Goal: Task Accomplishment & Management: Complete application form

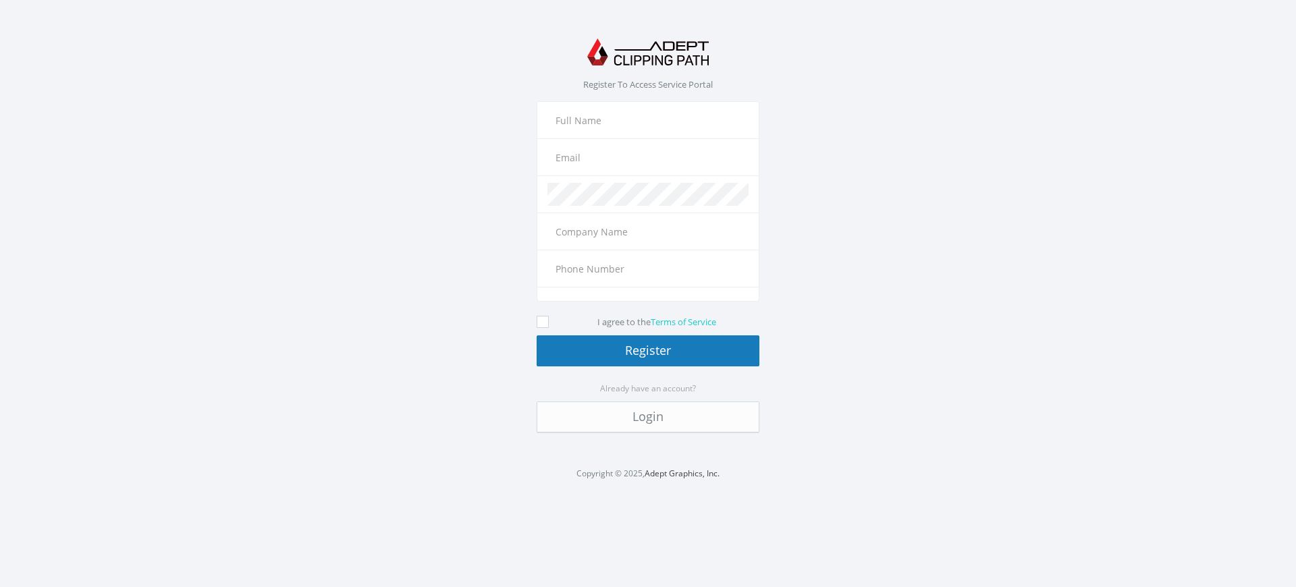
type input "+49"
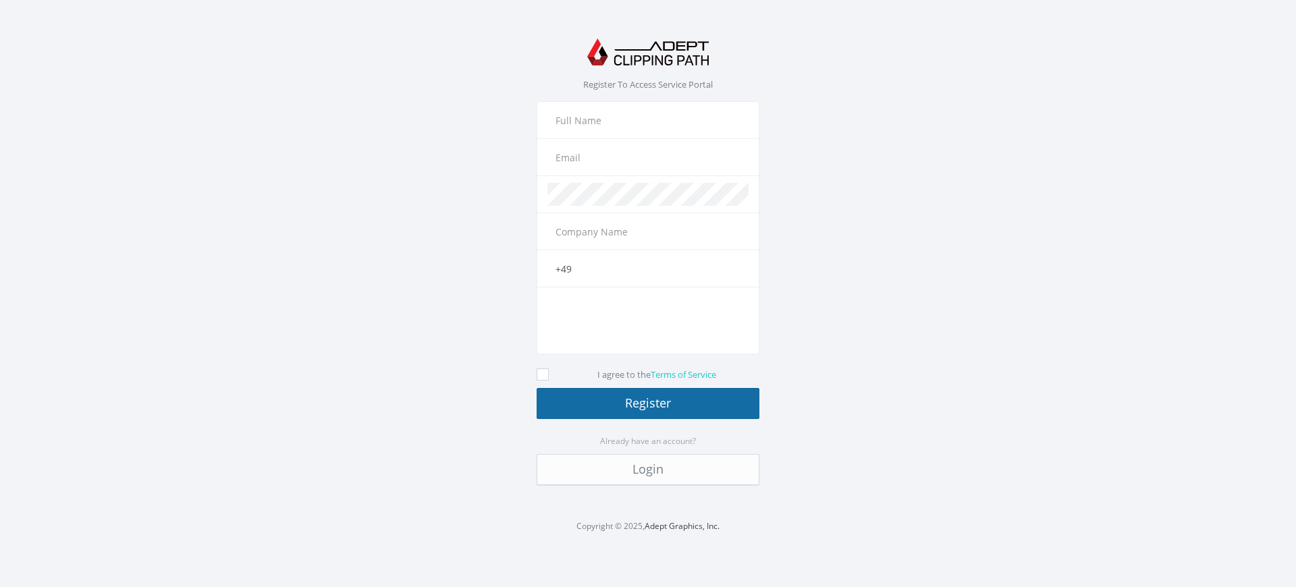
click at [648, 403] on button "Register" at bounding box center [648, 403] width 223 height 31
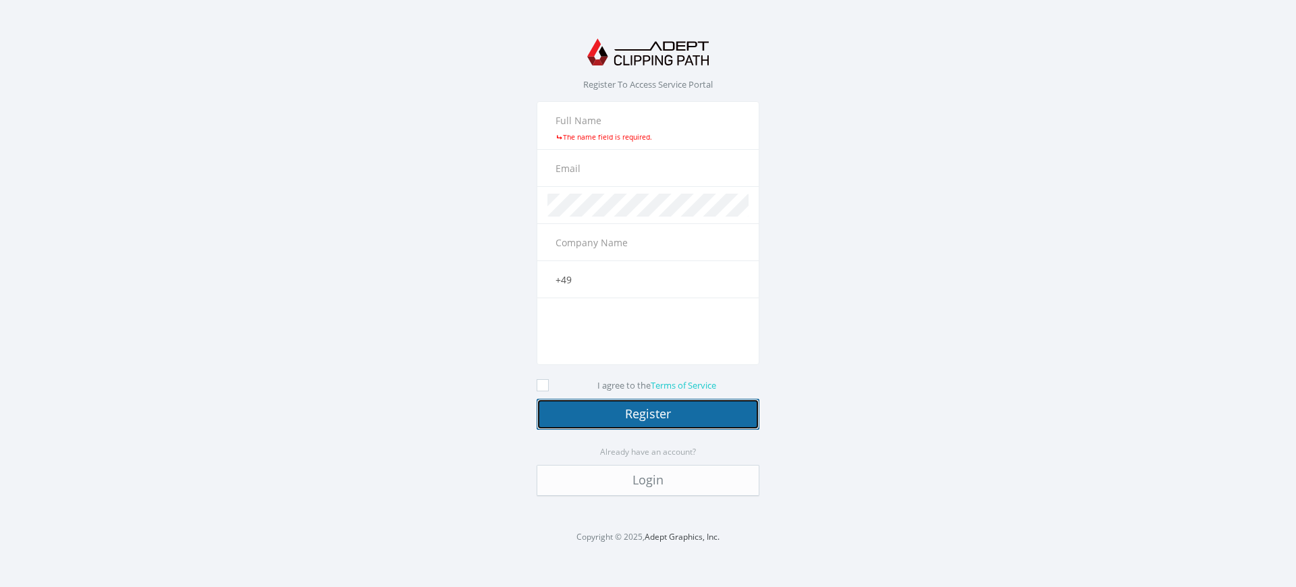
click at [648, 414] on button "Register" at bounding box center [648, 414] width 223 height 31
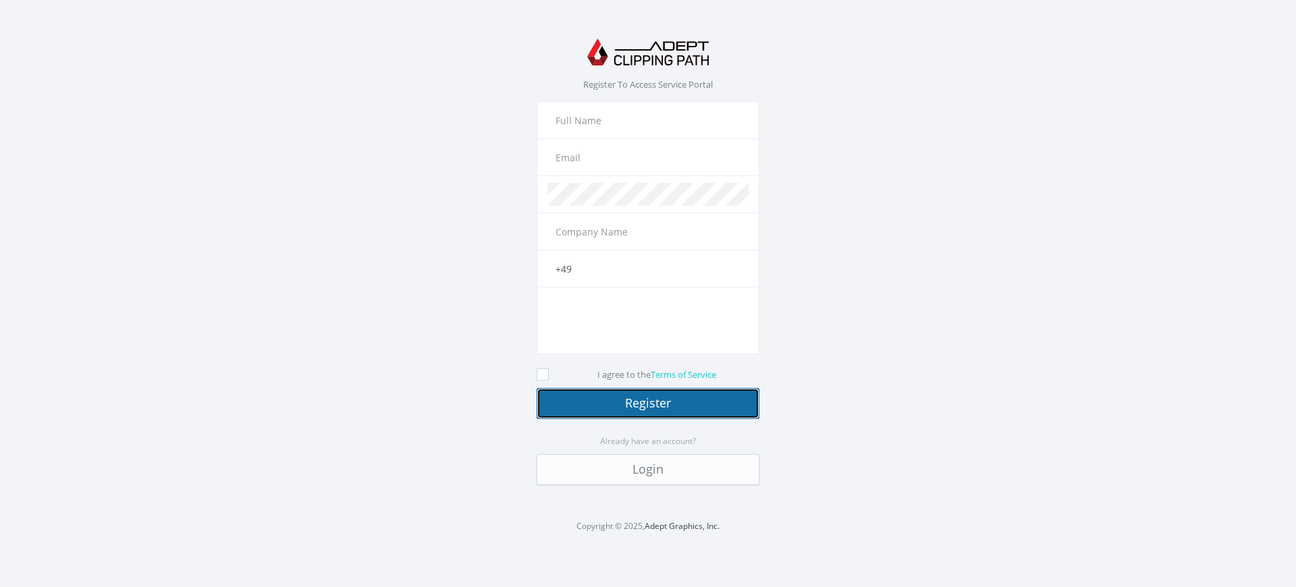
click at [648, 403] on button "Register" at bounding box center [648, 403] width 223 height 31
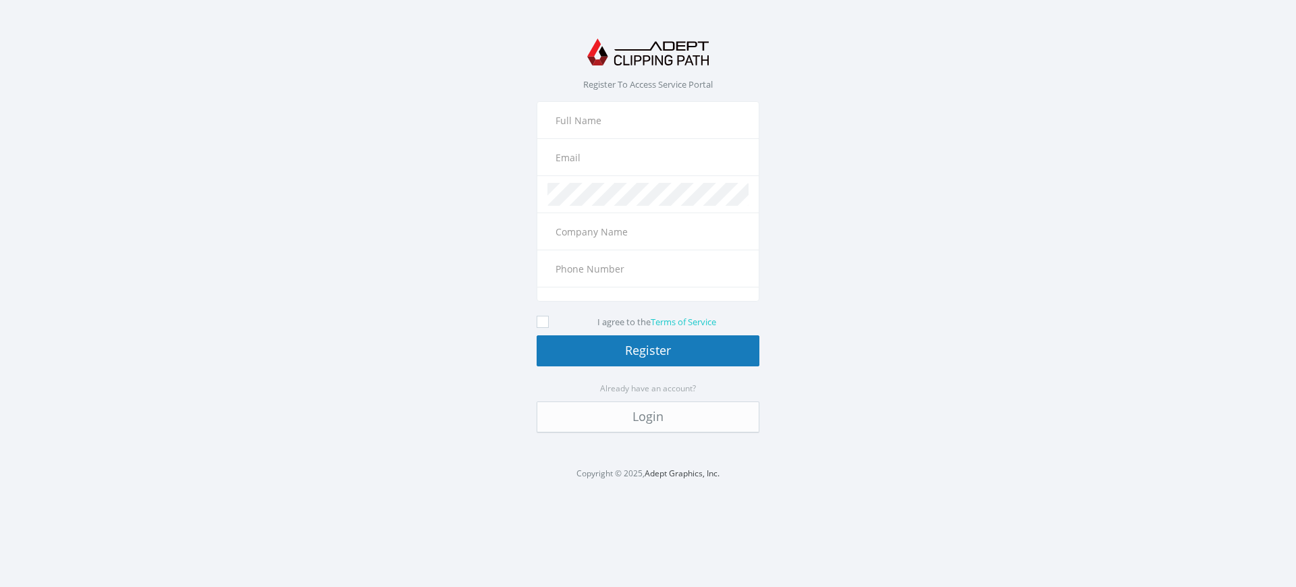
type input "+49"
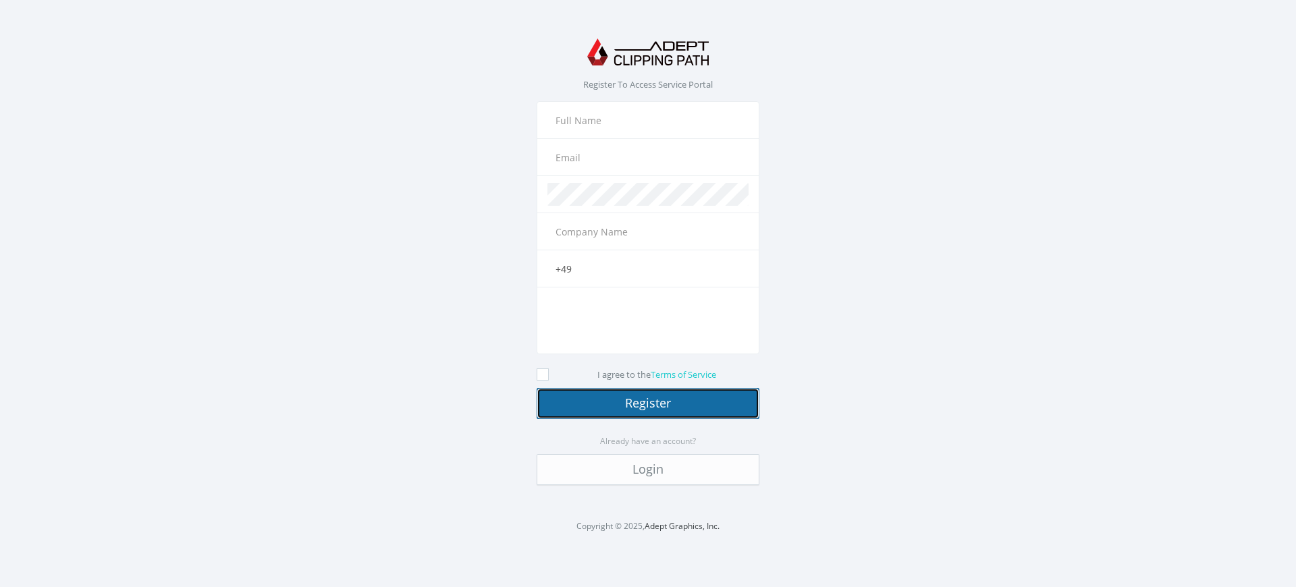
click at [648, 403] on button "Register" at bounding box center [648, 403] width 223 height 31
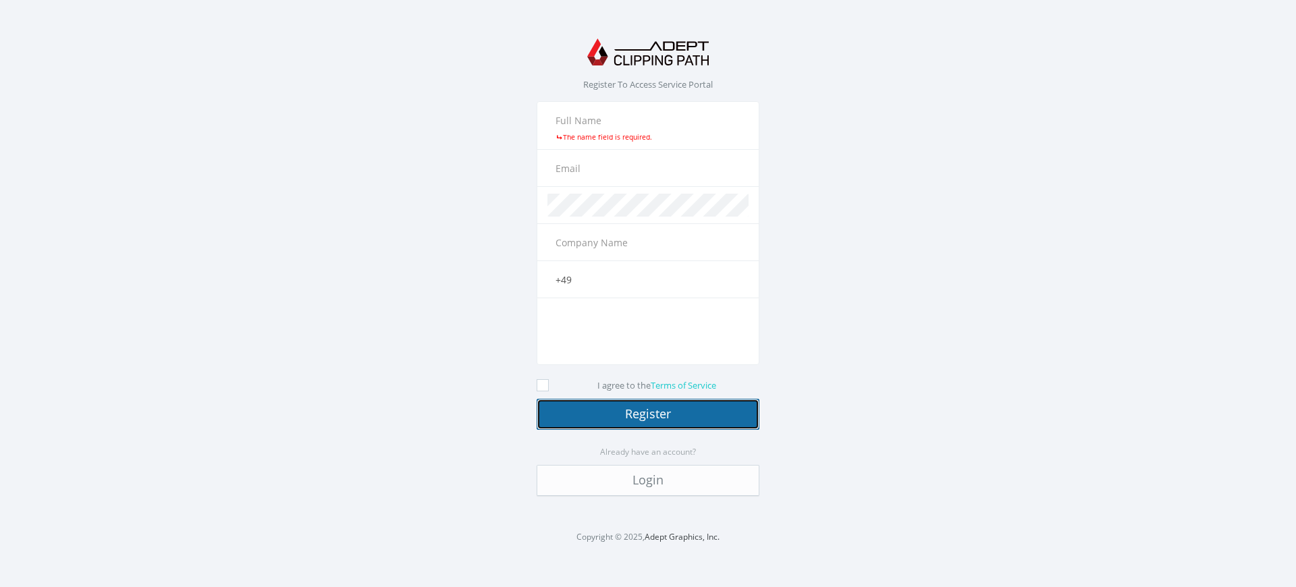
click at [648, 414] on button "Register" at bounding box center [648, 414] width 223 height 31
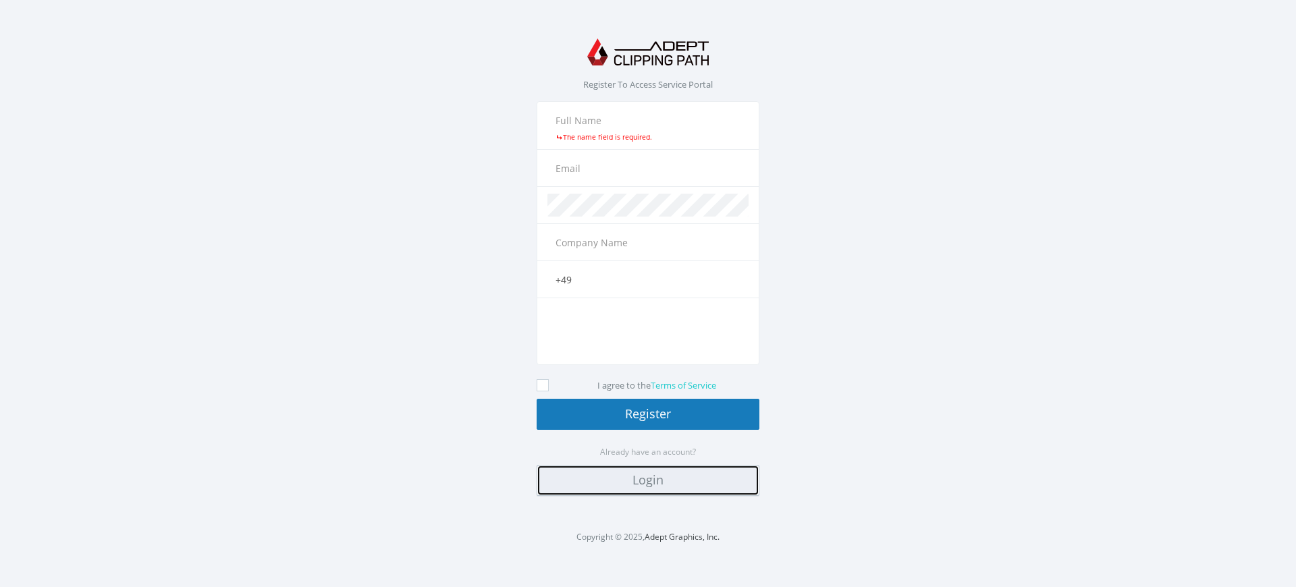
click at [648, 481] on link "Login" at bounding box center [648, 480] width 223 height 31
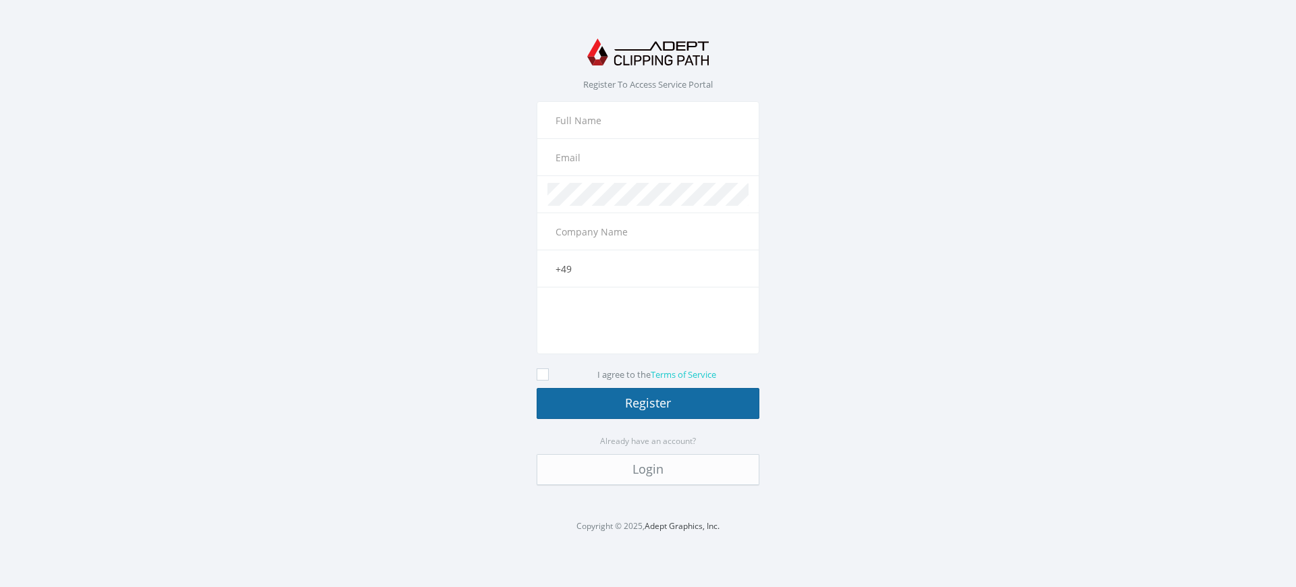
click at [648, 403] on button "Register" at bounding box center [648, 403] width 223 height 31
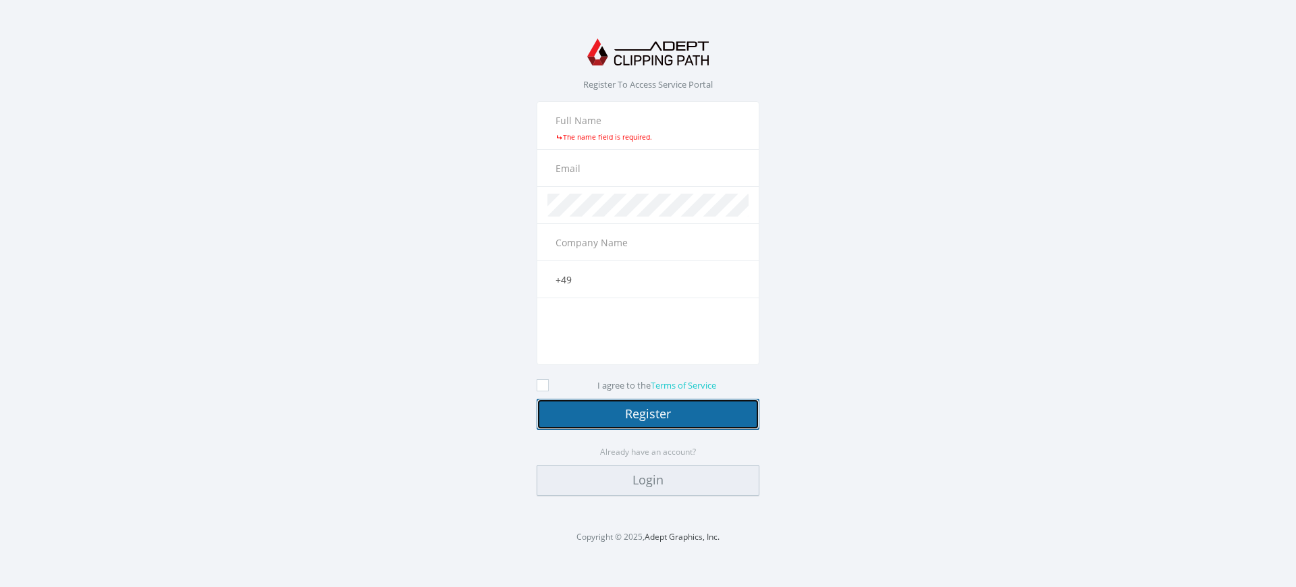
click at [648, 481] on link "Login" at bounding box center [648, 480] width 223 height 31
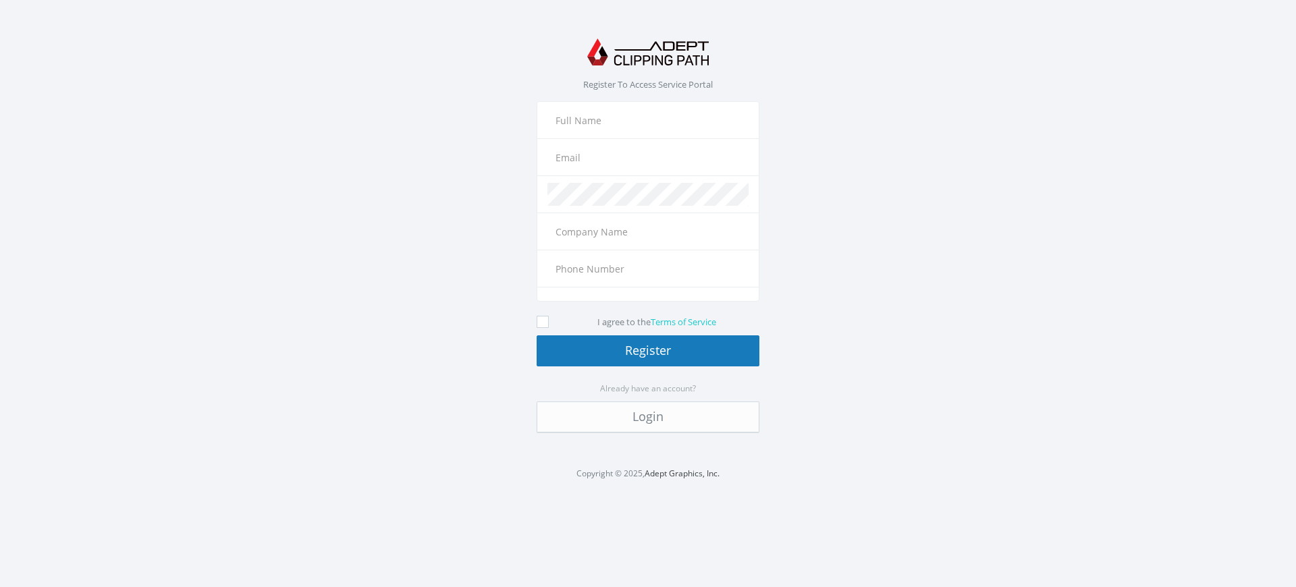
type input "+49"
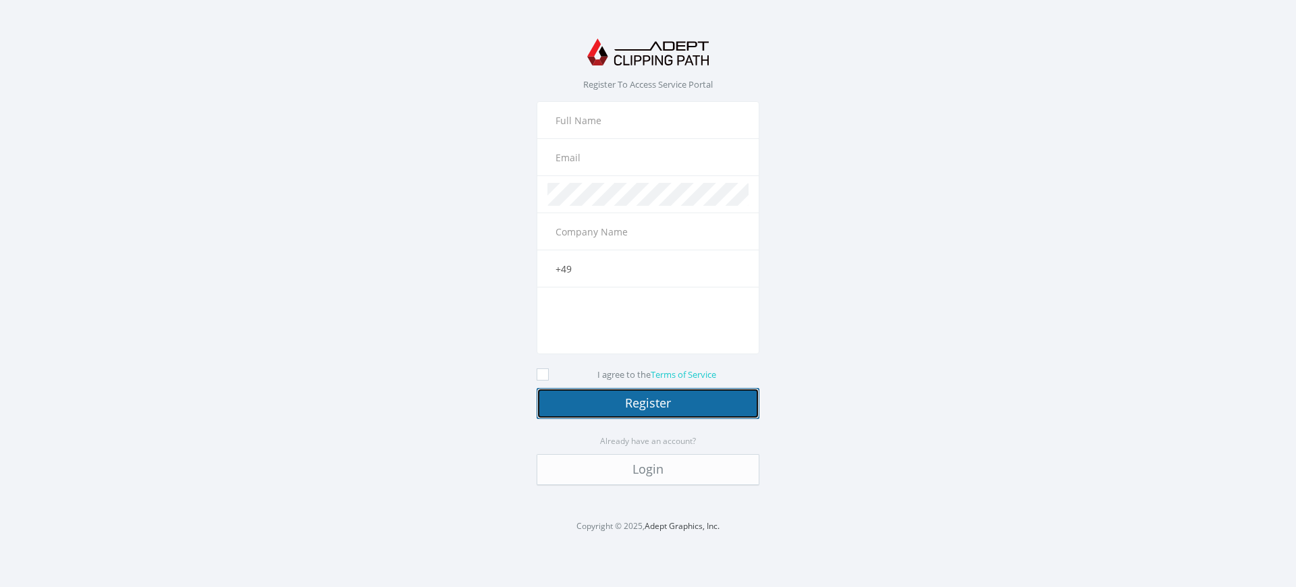
click at [648, 403] on button "Register" at bounding box center [648, 403] width 223 height 31
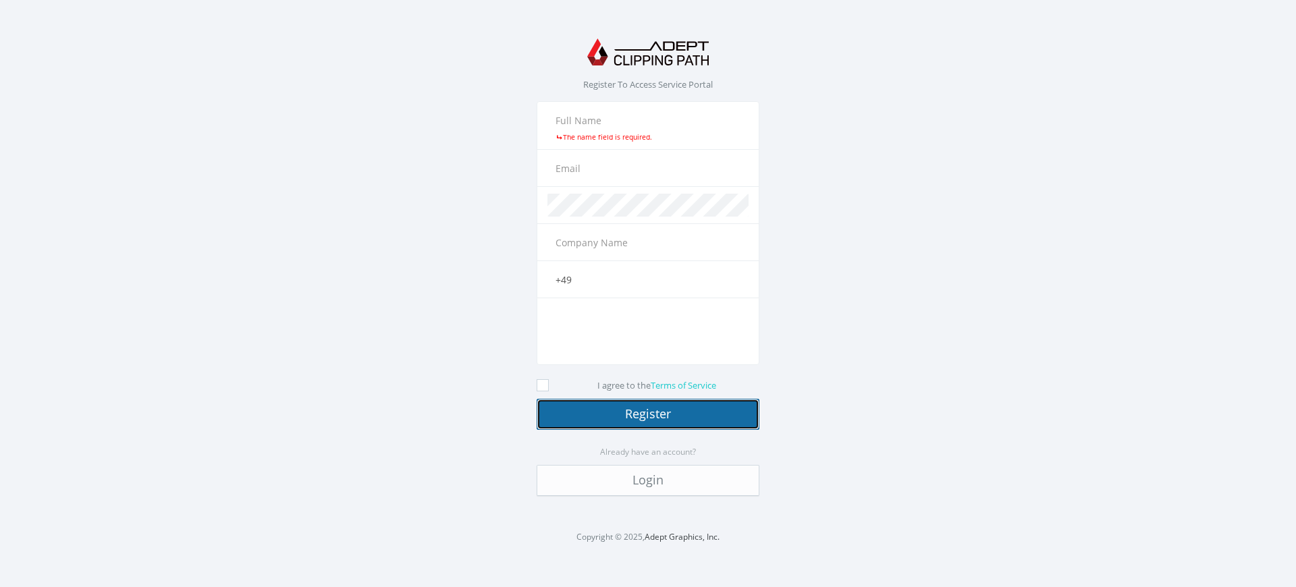
click at [648, 414] on button "Register" at bounding box center [648, 414] width 223 height 31
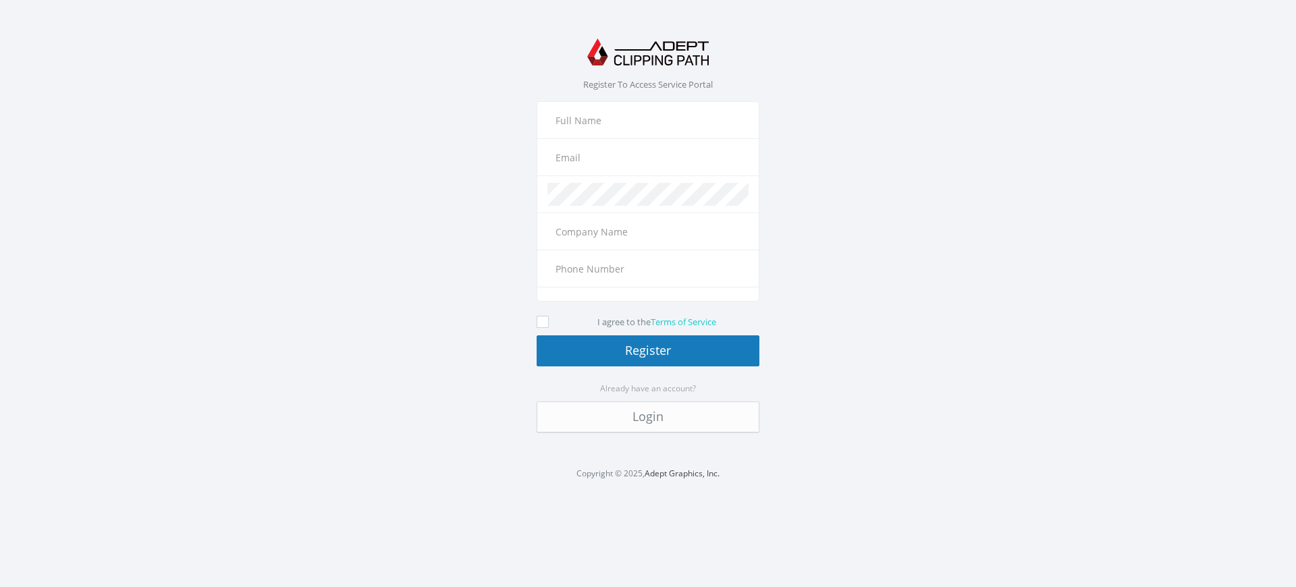
type input "+49"
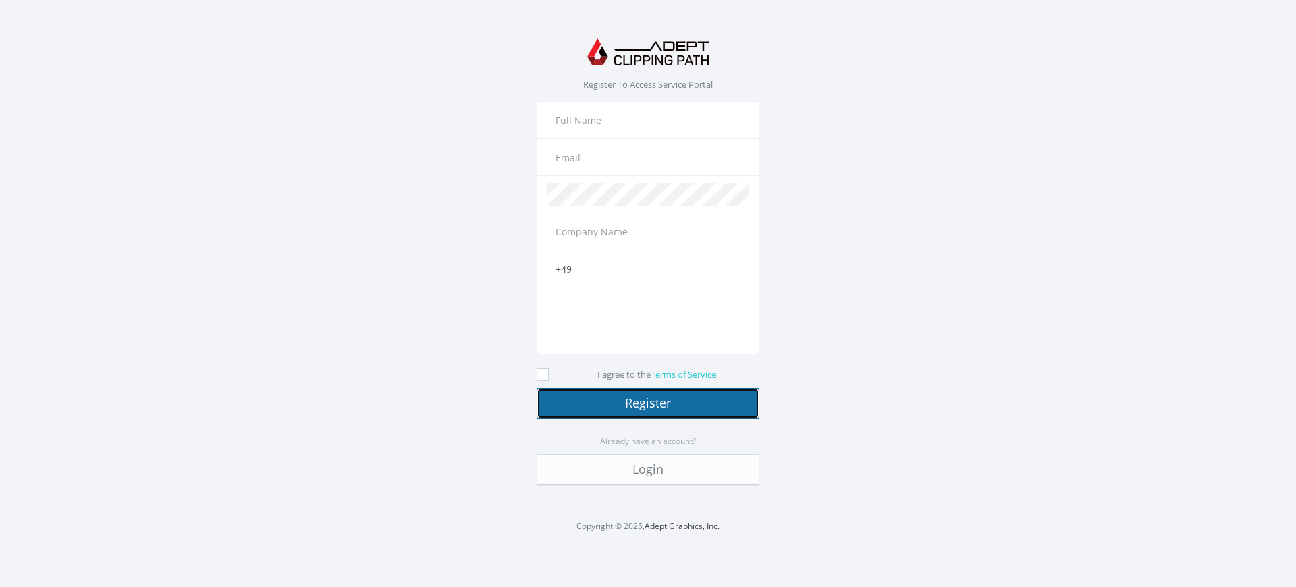
click at [648, 403] on button "Register" at bounding box center [648, 403] width 223 height 31
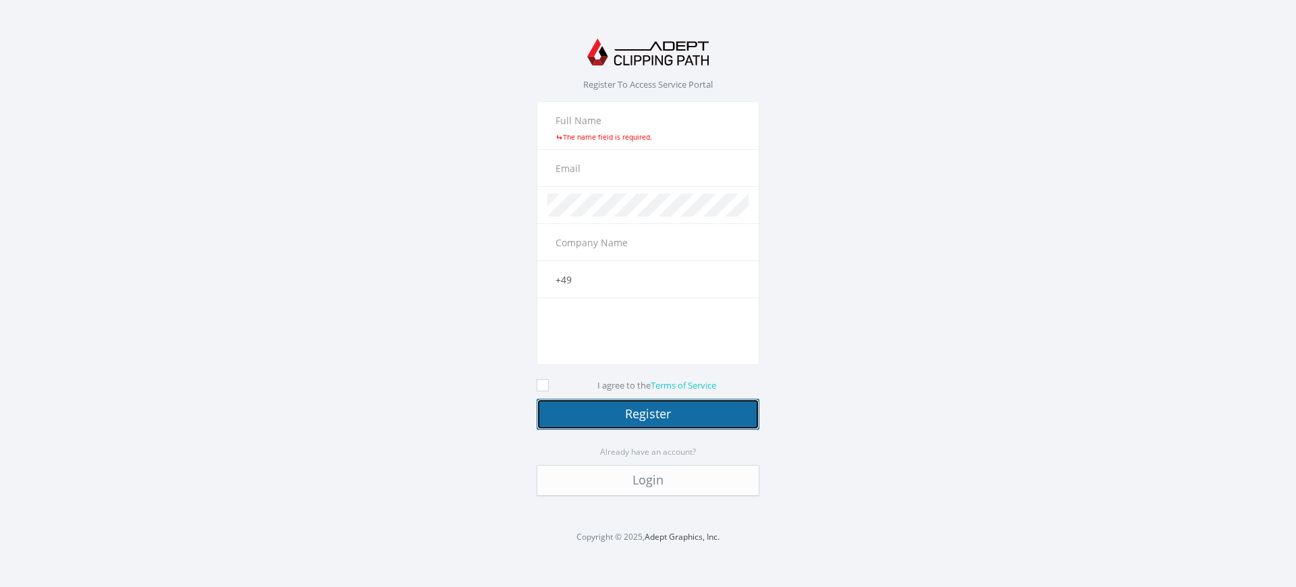
click at [648, 414] on button "Register" at bounding box center [648, 414] width 223 height 31
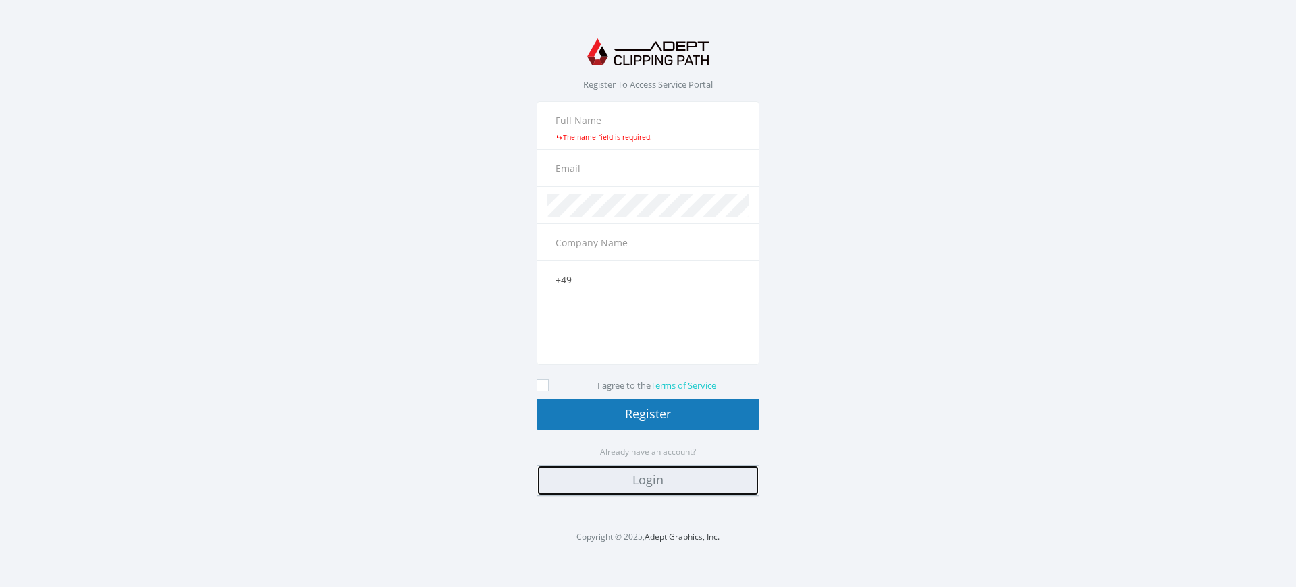
click at [648, 481] on link "Login" at bounding box center [648, 480] width 223 height 31
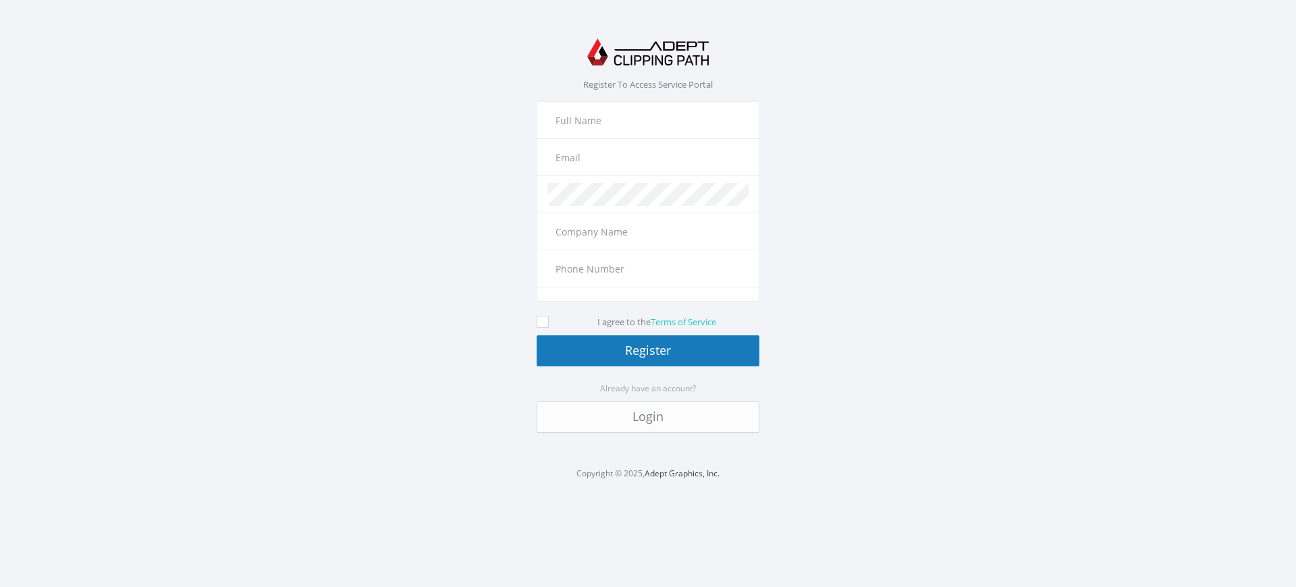
type input "+49"
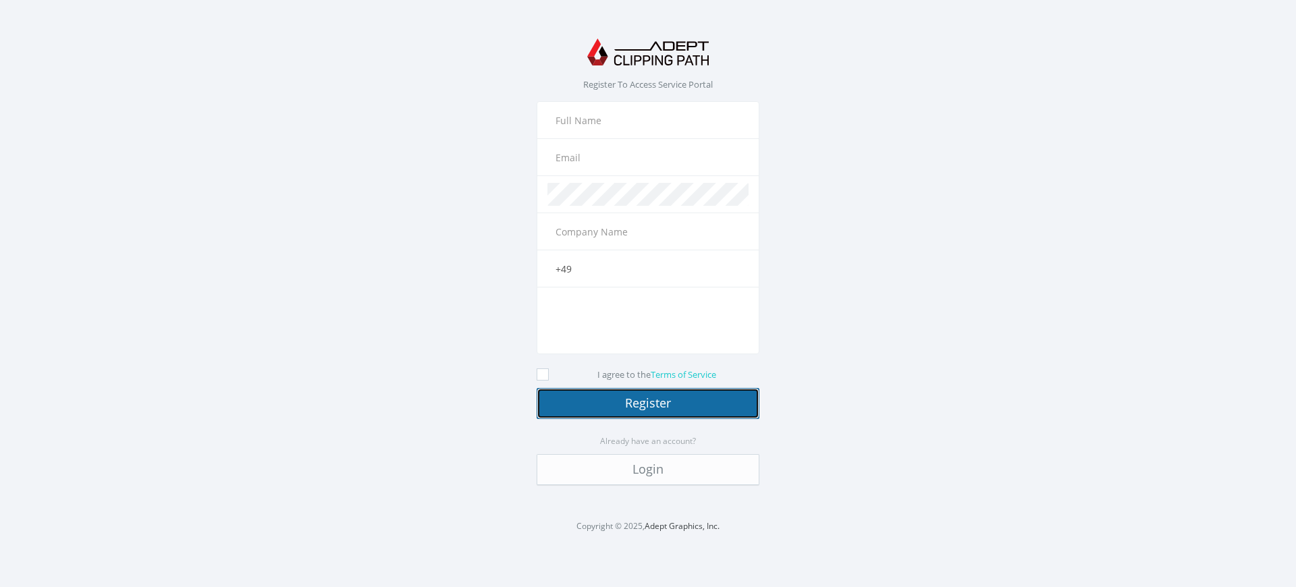
click at [648, 403] on button "Register" at bounding box center [648, 403] width 223 height 31
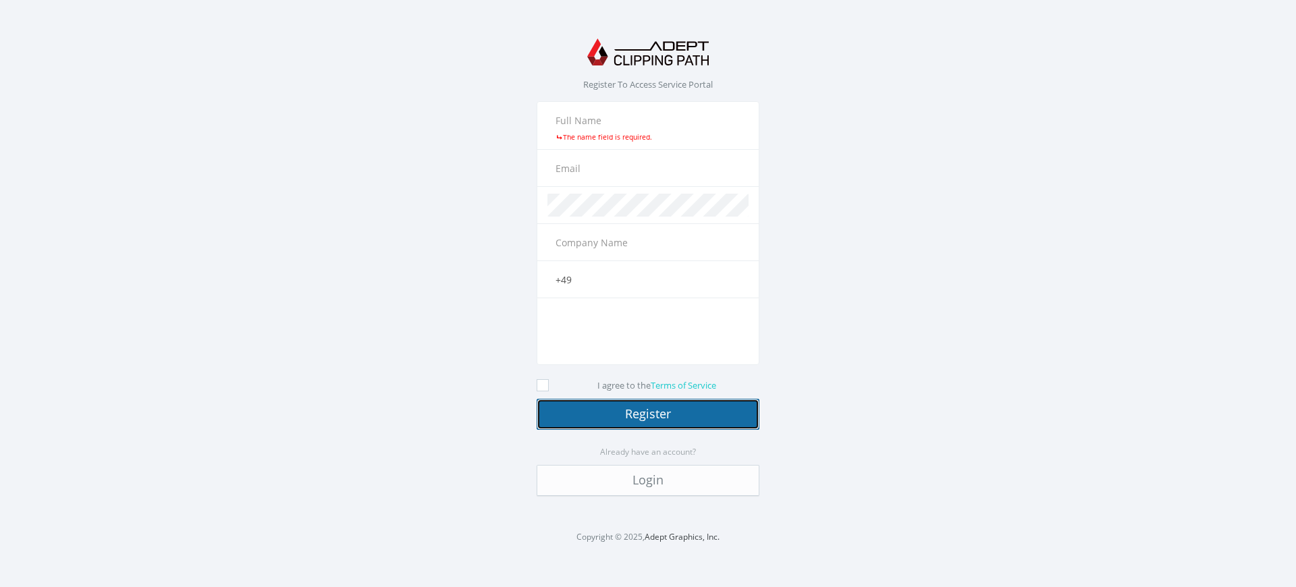
click at [648, 414] on button "Register" at bounding box center [648, 414] width 223 height 31
